Goal: Task Accomplishment & Management: Use online tool/utility

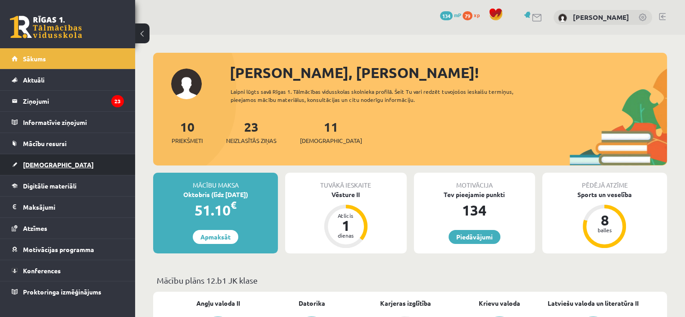
click at [59, 165] on link "[DEMOGRAPHIC_DATA]" at bounding box center [68, 164] width 112 height 21
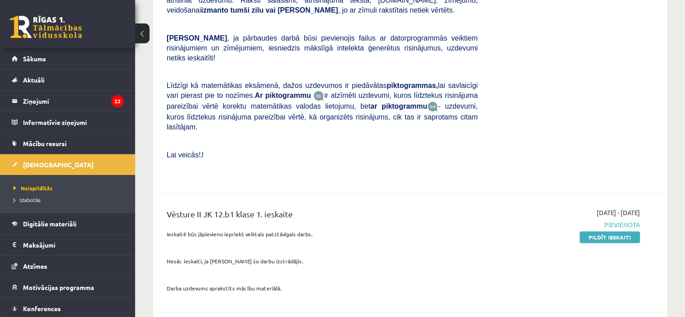
scroll to position [285, 0]
click at [618, 231] on link "Pildīt ieskaiti" at bounding box center [610, 237] width 60 height 12
